Goal: Transaction & Acquisition: Purchase product/service

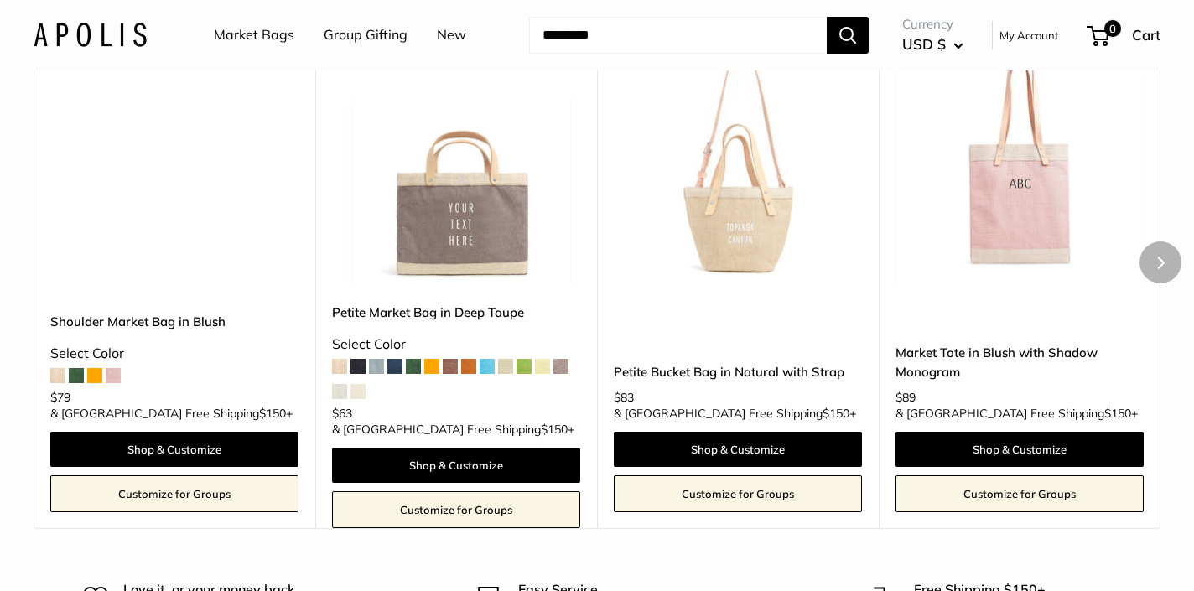
scroll to position [2189, 0]
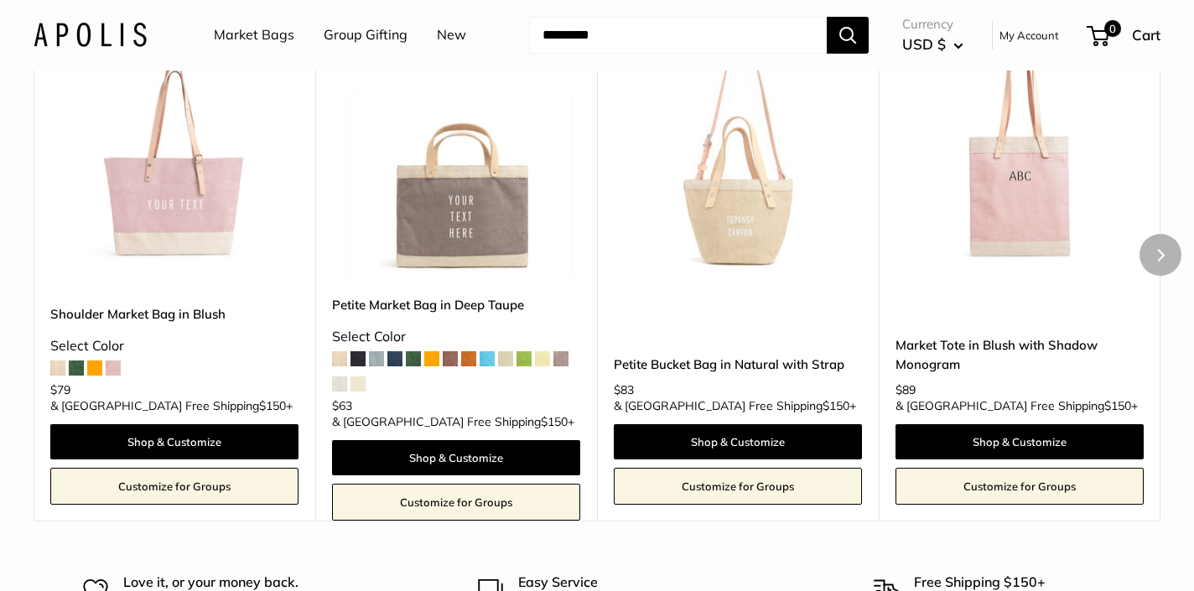
click at [0, 0] on img at bounding box center [0, 0] width 0 height 0
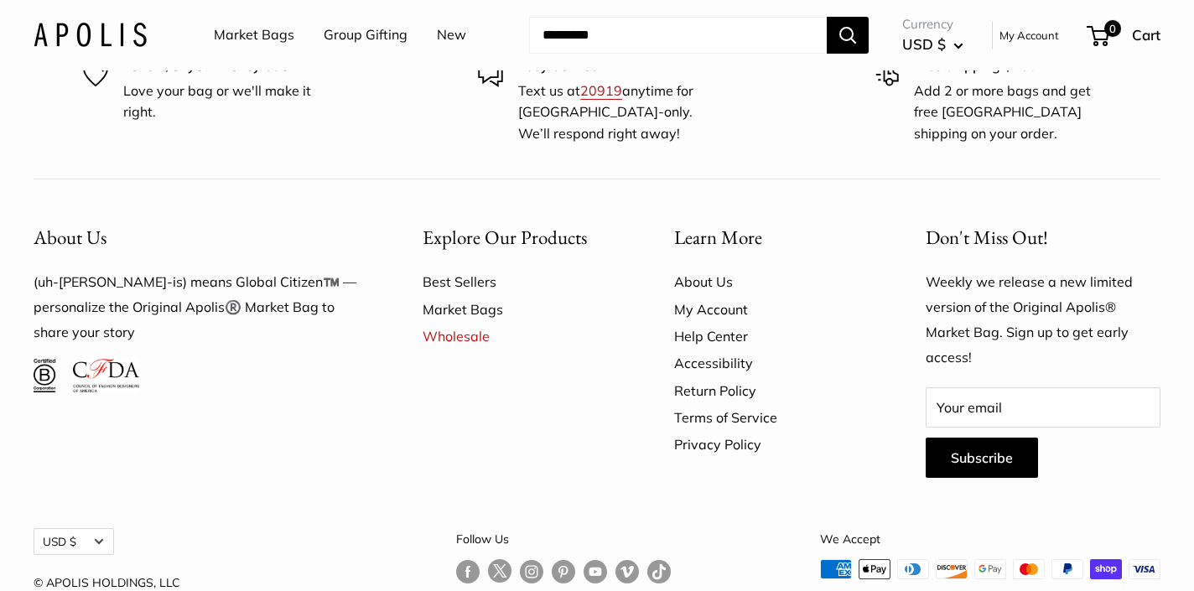
scroll to position [2708, 0]
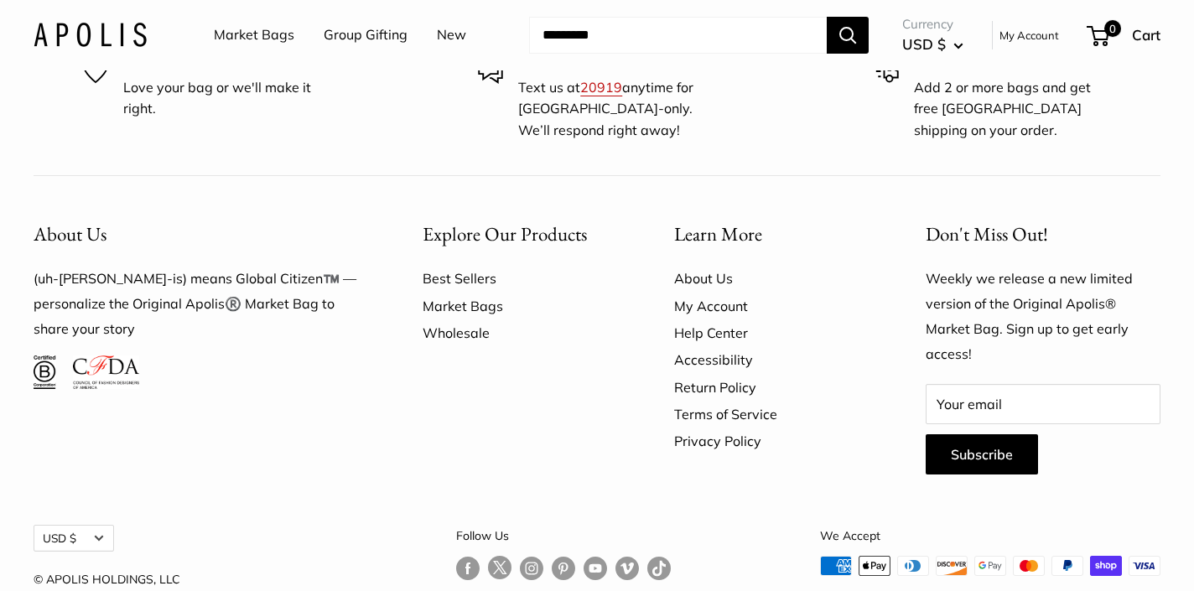
click at [468, 340] on link "Wholesale" at bounding box center [518, 332] width 193 height 27
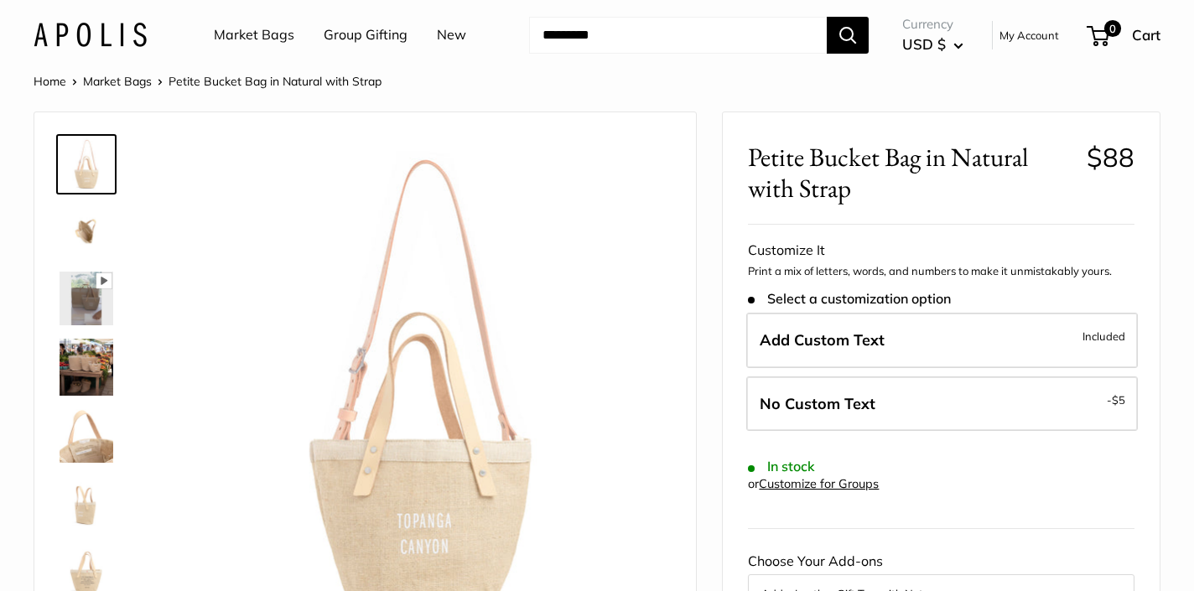
click at [85, 381] on img at bounding box center [87, 367] width 54 height 57
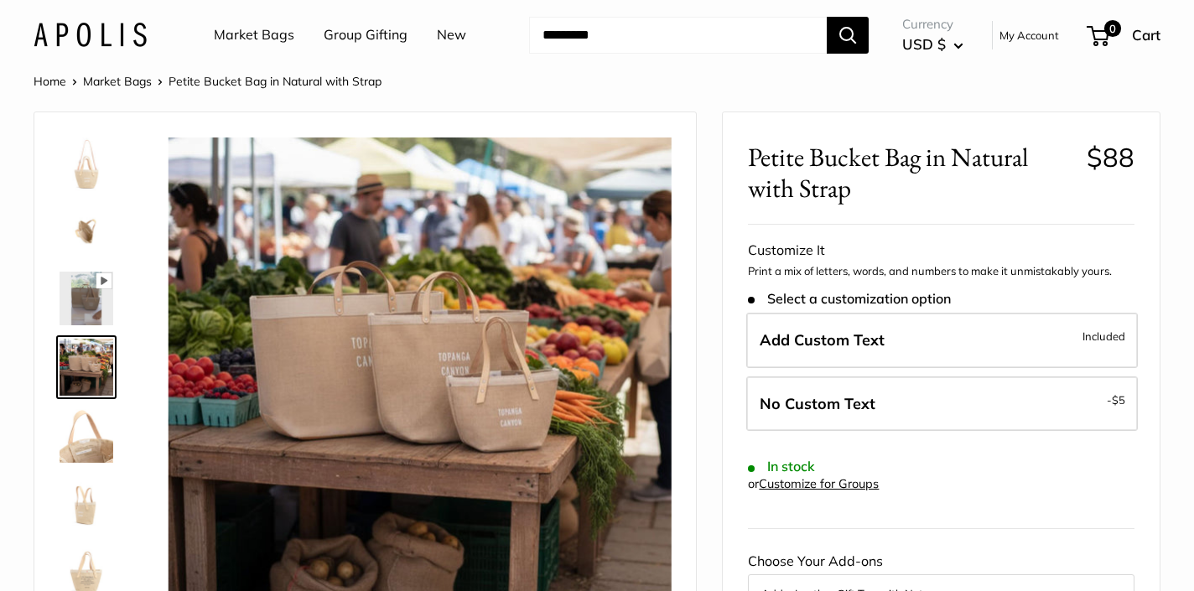
click at [100, 440] on img at bounding box center [87, 436] width 54 height 54
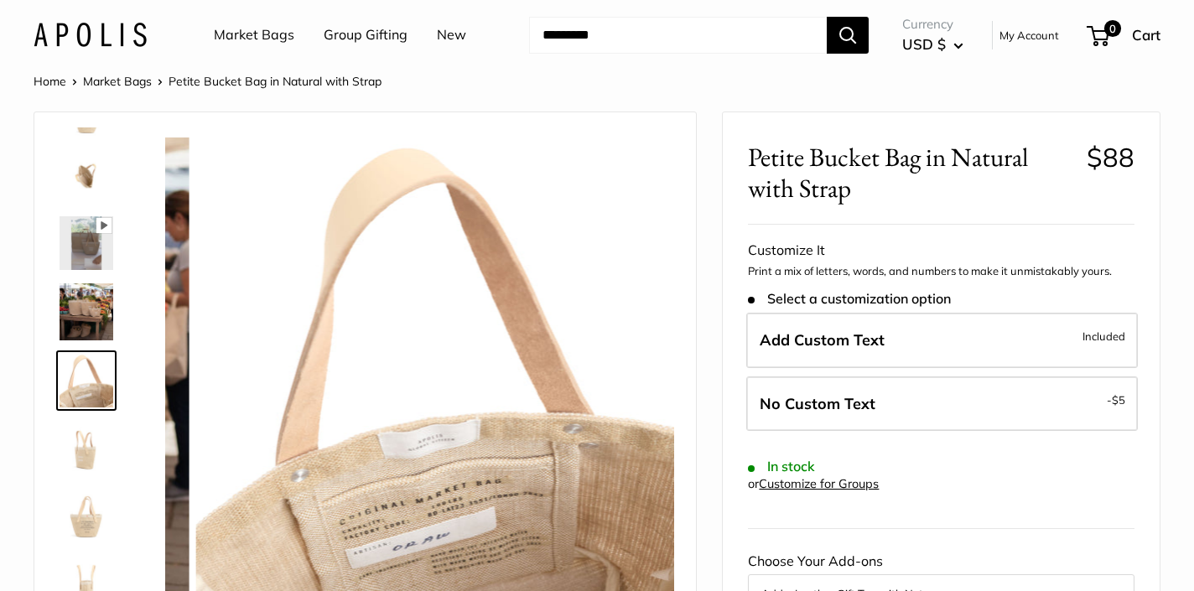
scroll to position [111, 0]
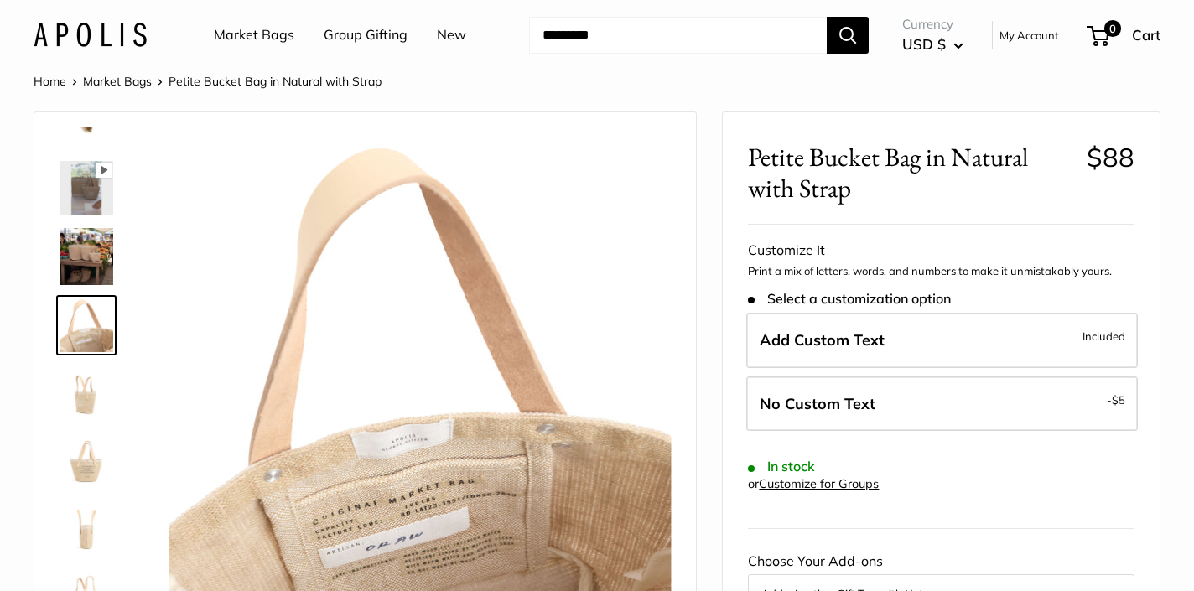
click at [80, 464] on img at bounding box center [87, 460] width 54 height 54
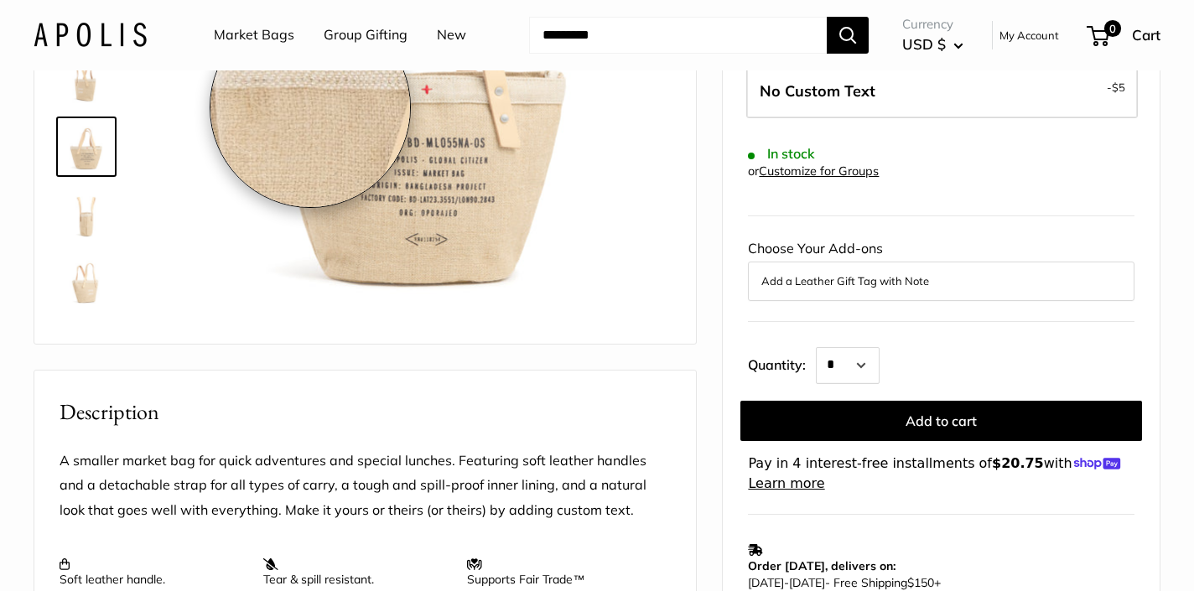
scroll to position [318, 0]
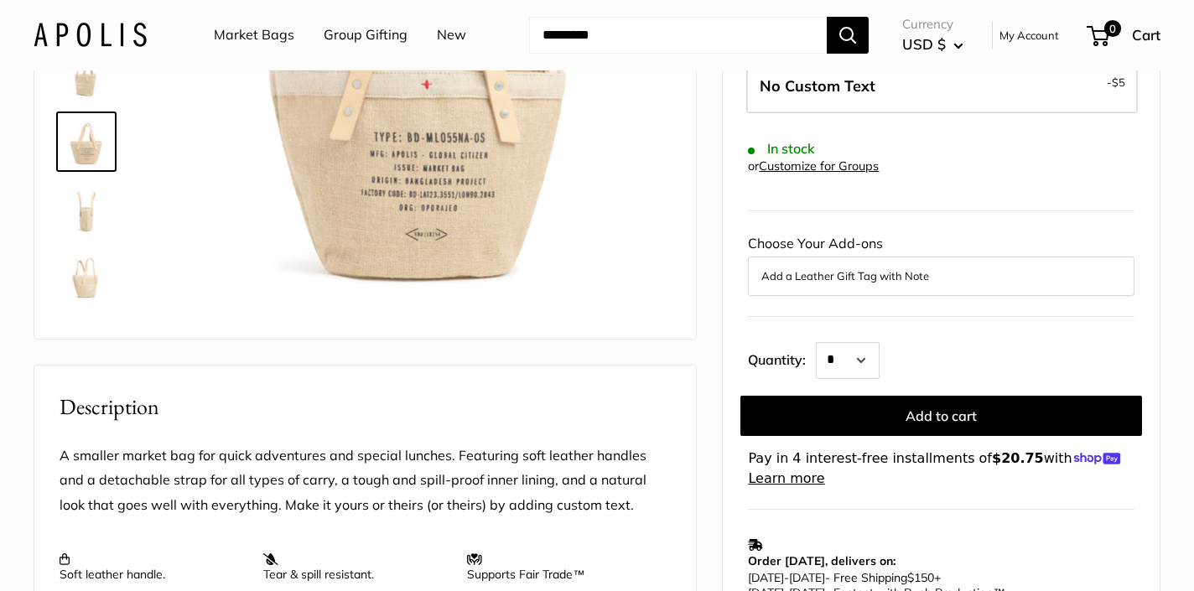
click at [77, 282] on img at bounding box center [87, 276] width 54 height 54
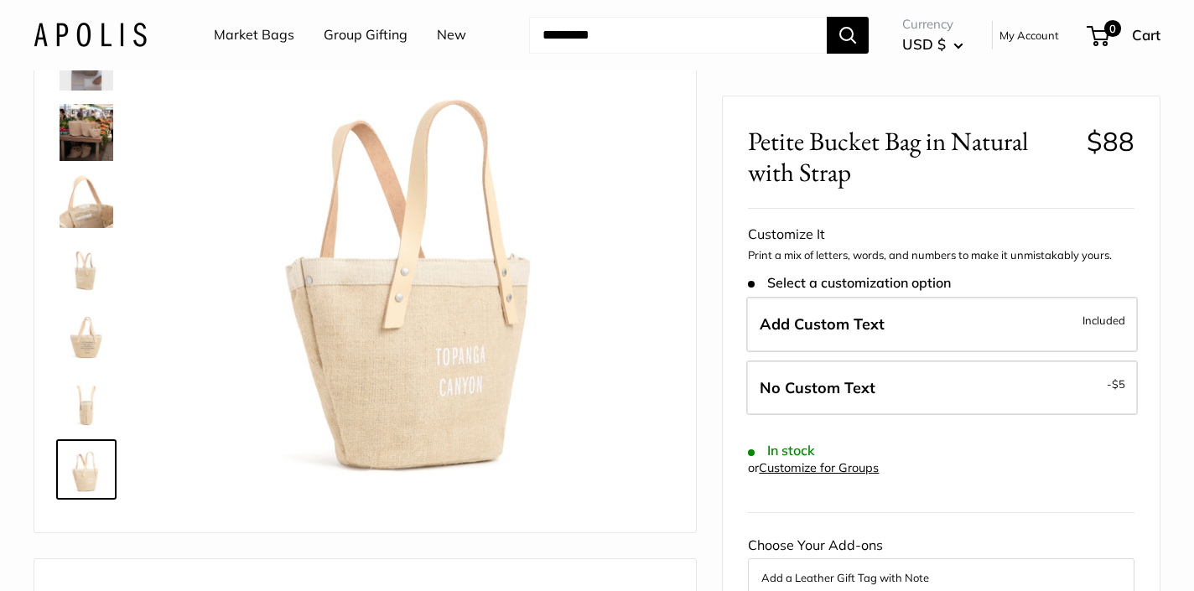
scroll to position [0, 0]
